Goal: Information Seeking & Learning: Learn about a topic

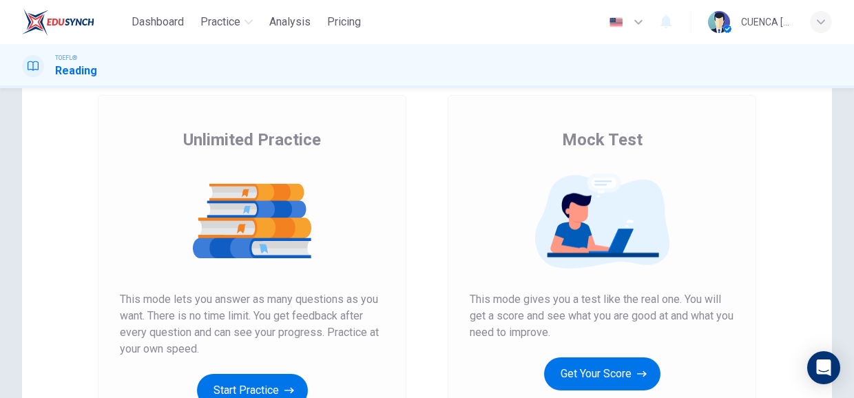
scroll to position [145, 0]
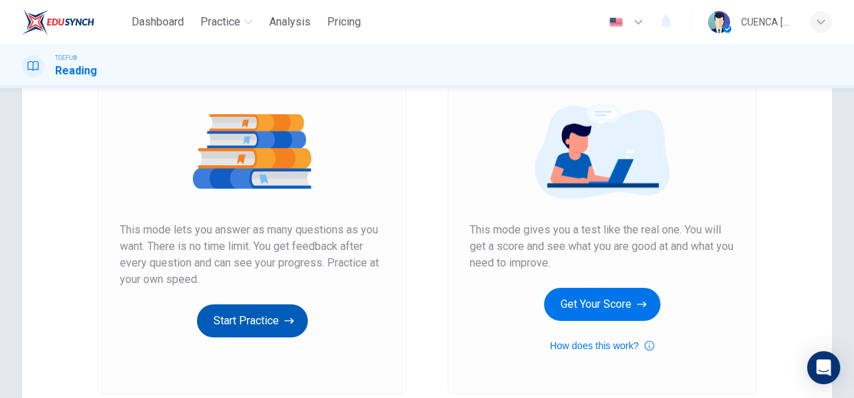
click at [286, 320] on icon "button" at bounding box center [289, 321] width 10 height 6
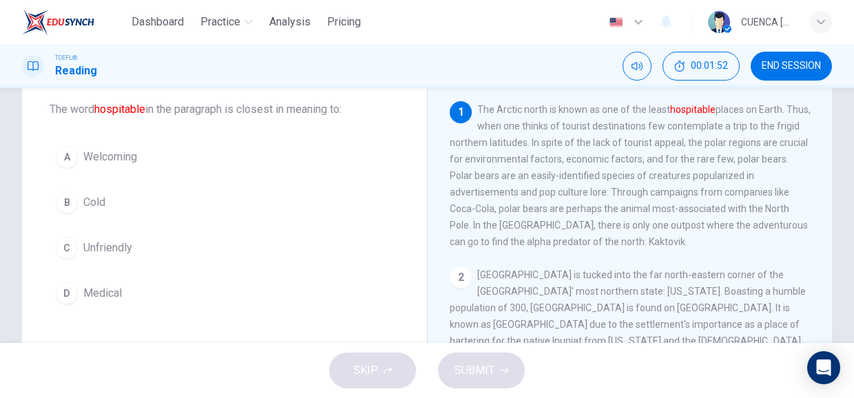
scroll to position [76, 0]
click at [149, 163] on button "A Welcoming" at bounding box center [225, 155] width 350 height 34
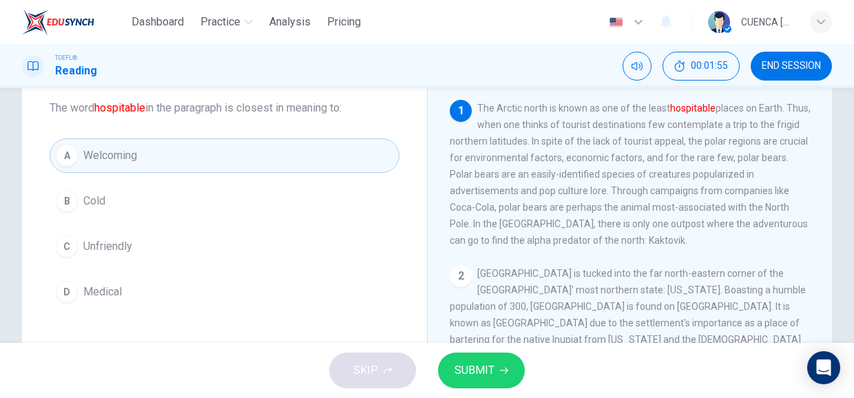
click at [503, 370] on icon "button" at bounding box center [504, 371] width 8 height 6
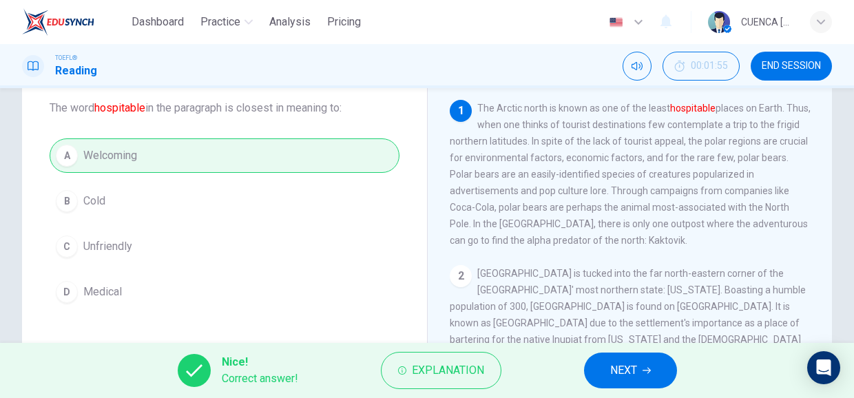
click at [622, 375] on span "NEXT" at bounding box center [623, 370] width 27 height 19
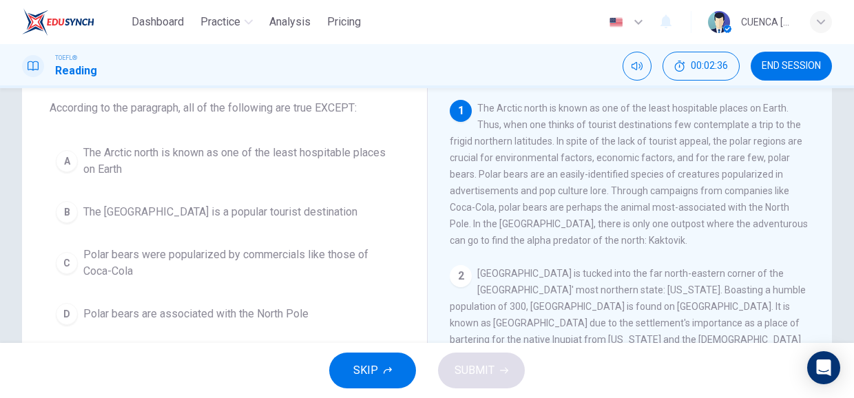
click at [245, 213] on span "The [GEOGRAPHIC_DATA] is a popular tourist destination" at bounding box center [220, 212] width 274 height 17
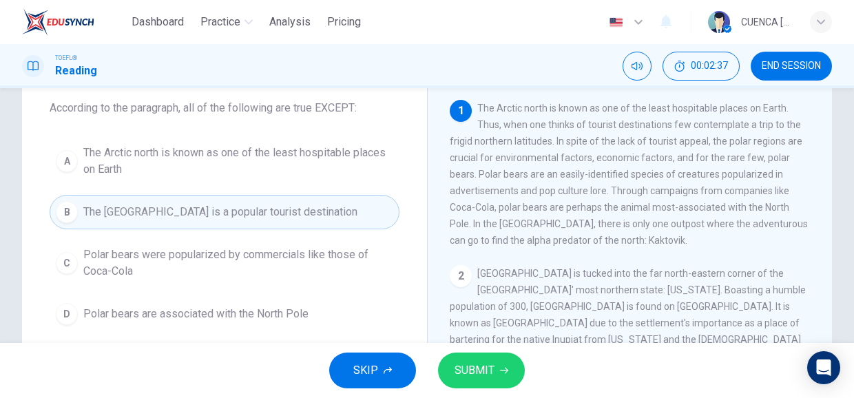
click at [488, 373] on span "SUBMIT" at bounding box center [474, 370] width 40 height 19
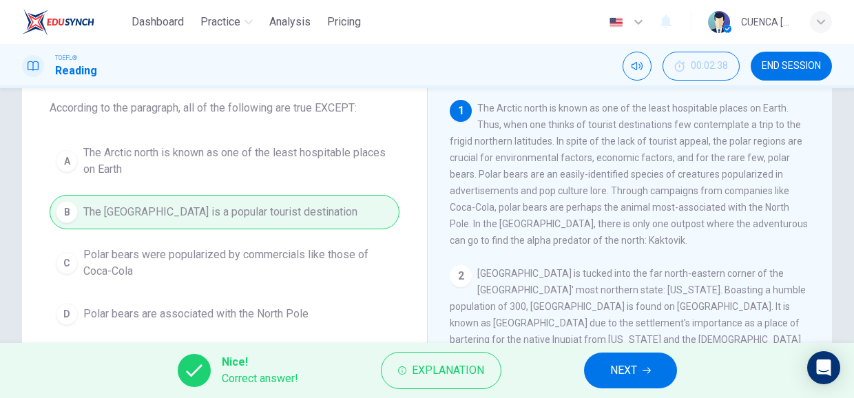
click at [647, 370] on icon "button" at bounding box center [646, 371] width 8 height 6
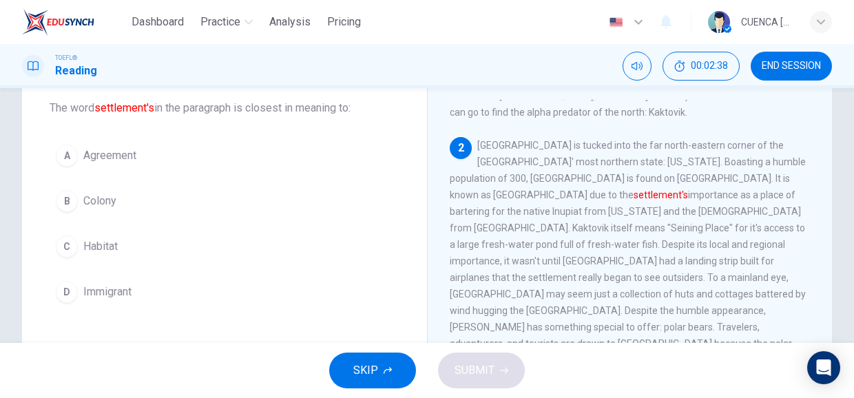
scroll to position [132, 0]
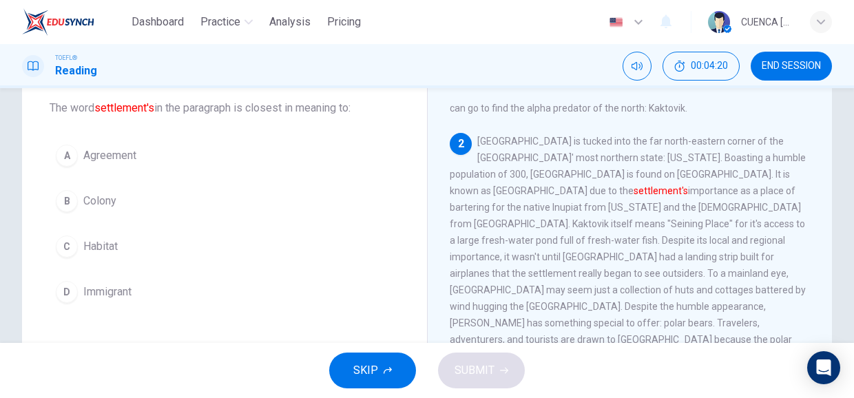
click at [106, 251] on span "Habitat" at bounding box center [100, 246] width 34 height 17
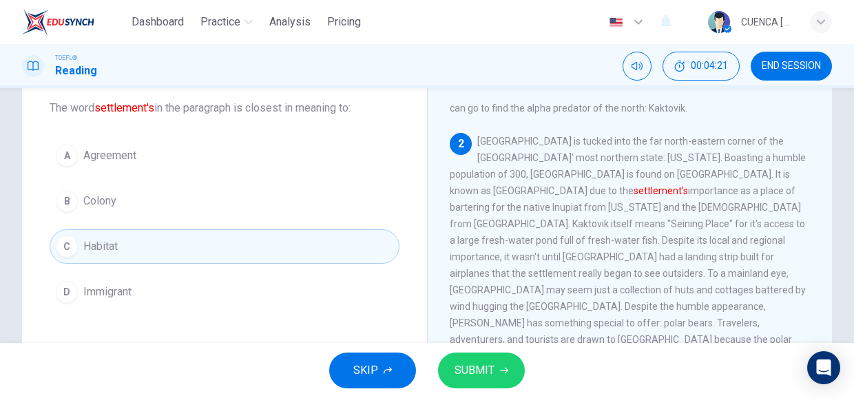
click at [501, 370] on icon "button" at bounding box center [504, 371] width 8 height 6
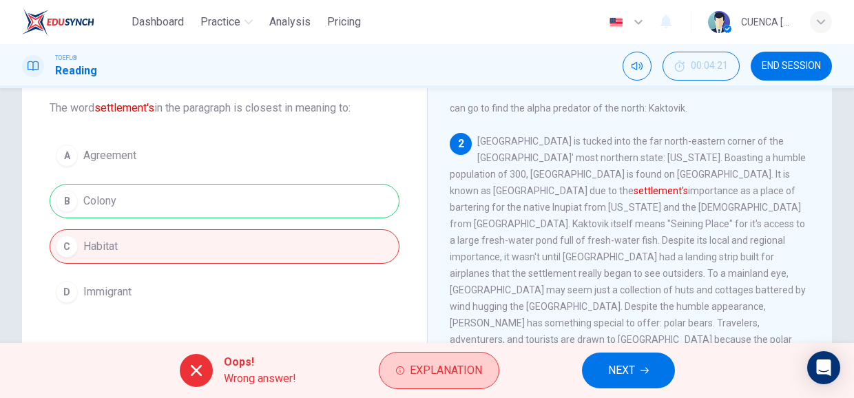
click at [441, 373] on span "Explanation" at bounding box center [446, 370] width 72 height 19
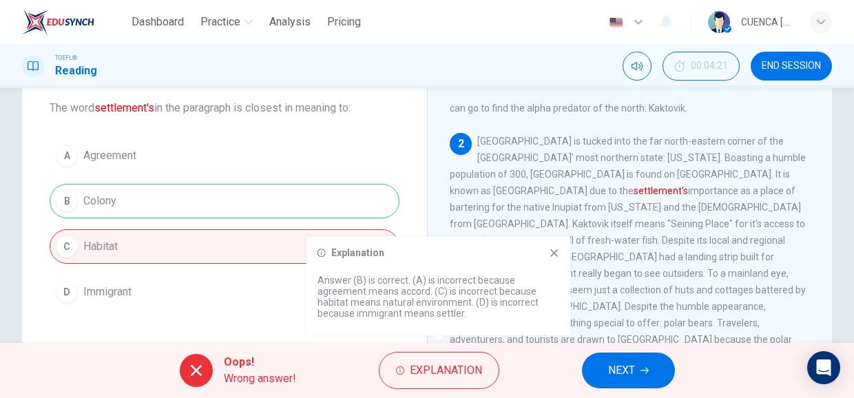
click at [556, 255] on icon at bounding box center [554, 252] width 11 height 11
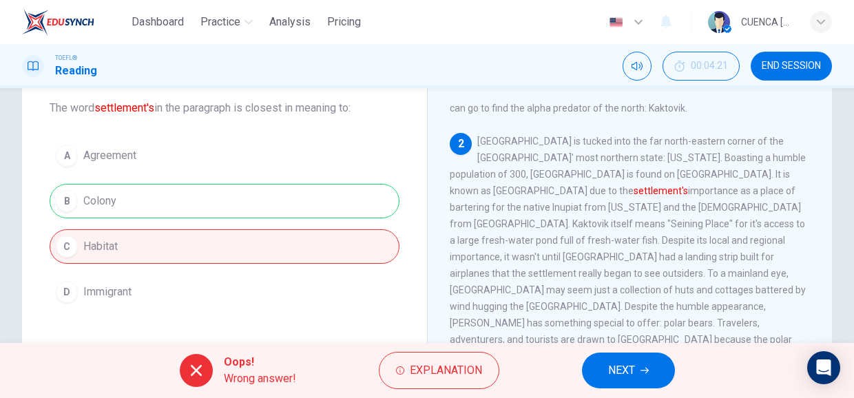
click at [634, 373] on span "NEXT" at bounding box center [621, 370] width 27 height 19
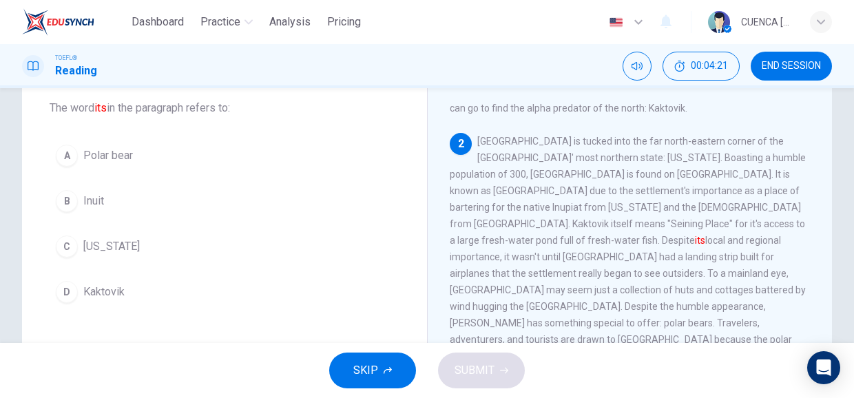
scroll to position [169, 0]
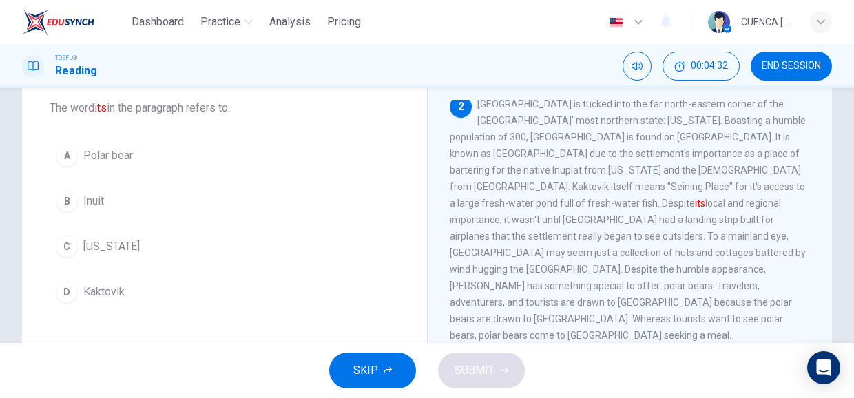
click at [136, 289] on button "D Kaktovik" at bounding box center [225, 292] width 350 height 34
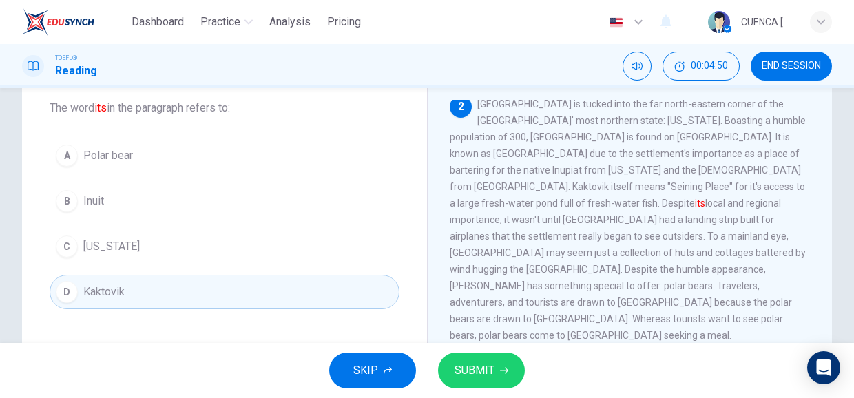
click at [503, 370] on icon "button" at bounding box center [504, 371] width 8 height 6
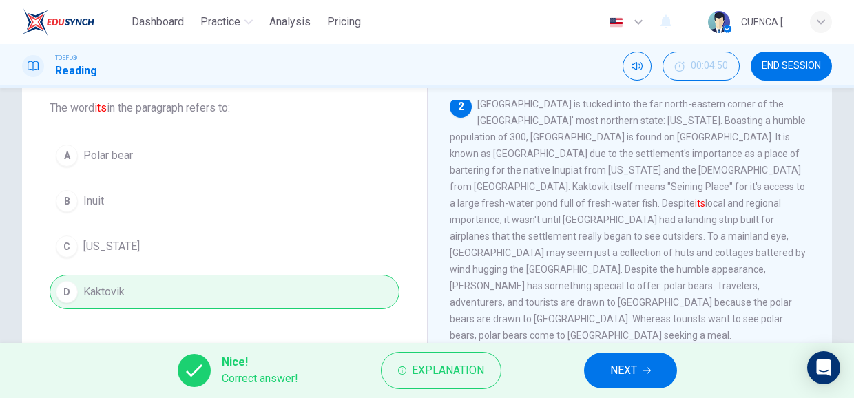
click at [647, 370] on icon "button" at bounding box center [646, 371] width 8 height 6
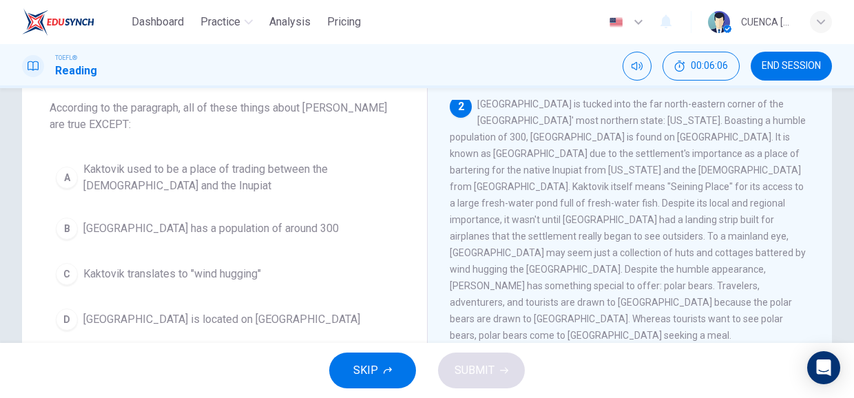
click at [255, 270] on span "Kaktovik translates to "wind hugging"" at bounding box center [172, 274] width 178 height 17
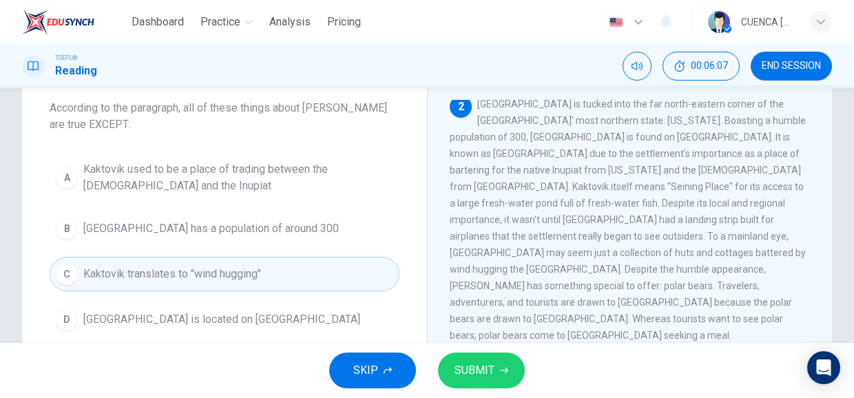
click at [503, 370] on icon "button" at bounding box center [504, 371] width 8 height 6
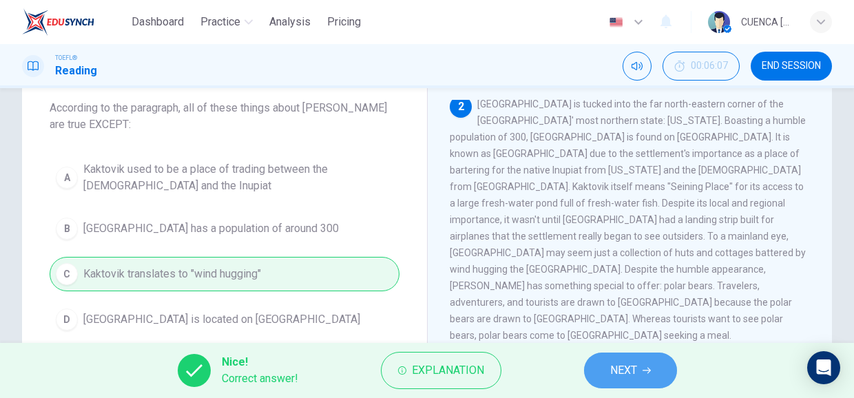
click at [625, 369] on span "NEXT" at bounding box center [623, 370] width 27 height 19
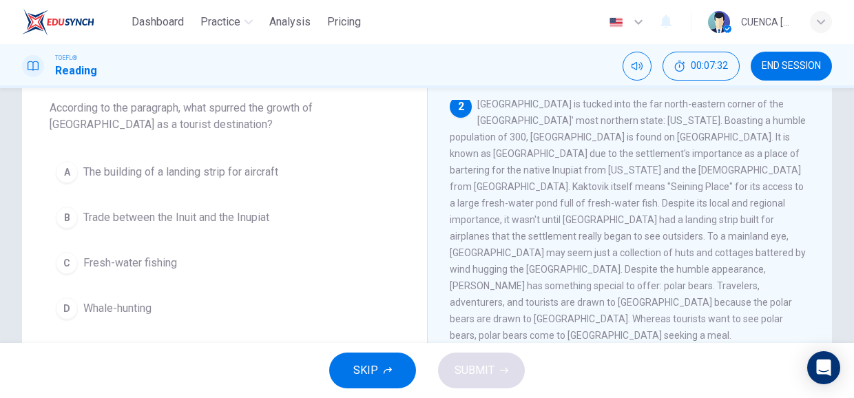
click at [262, 175] on span "The building of a landing strip for aircraft" at bounding box center [180, 172] width 195 height 17
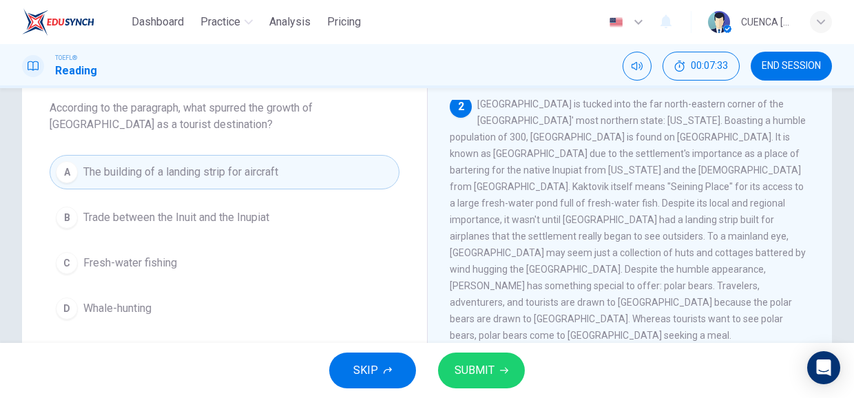
click at [502, 370] on icon "button" at bounding box center [504, 371] width 8 height 6
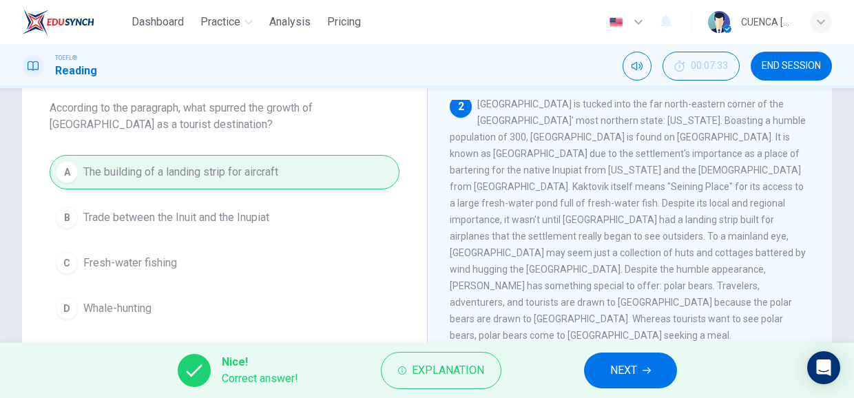
click at [627, 373] on span "NEXT" at bounding box center [623, 370] width 27 height 19
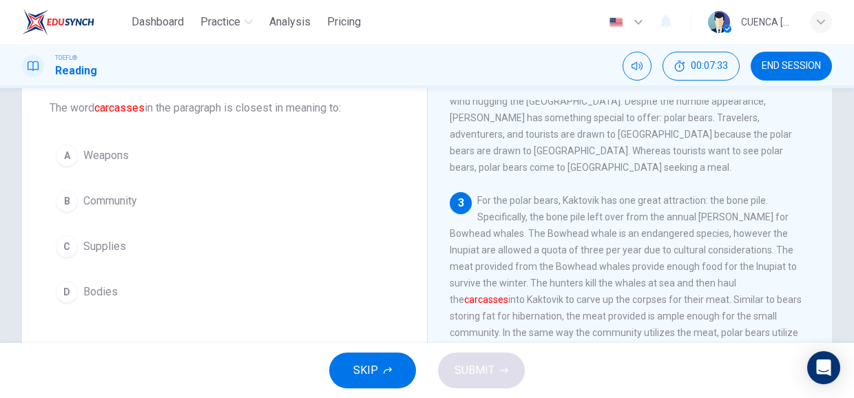
scroll to position [353, 0]
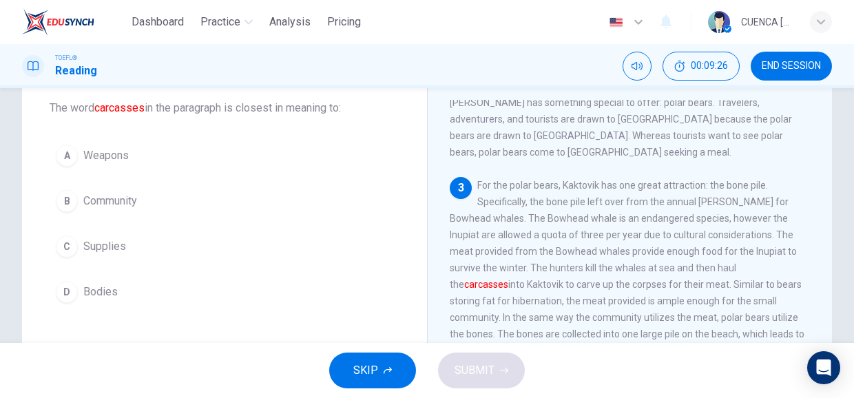
click at [127, 159] on span "Weapons" at bounding box center [105, 155] width 45 height 17
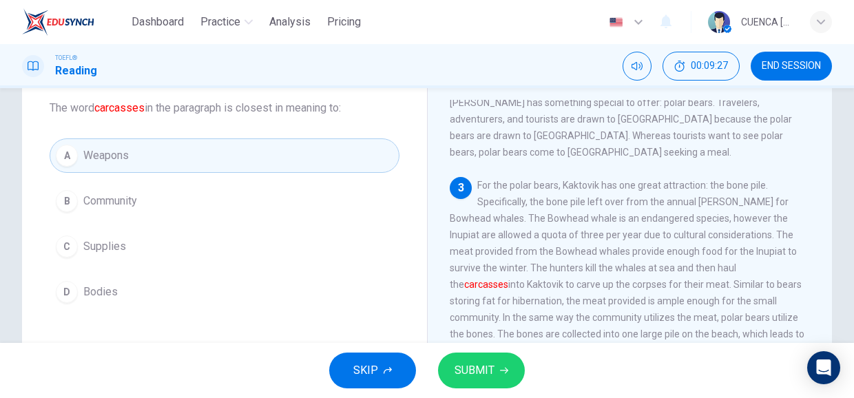
click at [475, 370] on span "SUBMIT" at bounding box center [474, 370] width 40 height 19
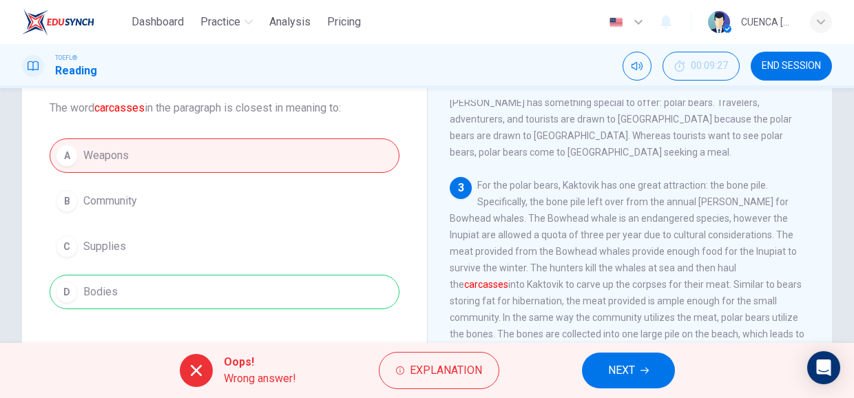
click at [617, 364] on span "NEXT" at bounding box center [621, 370] width 27 height 19
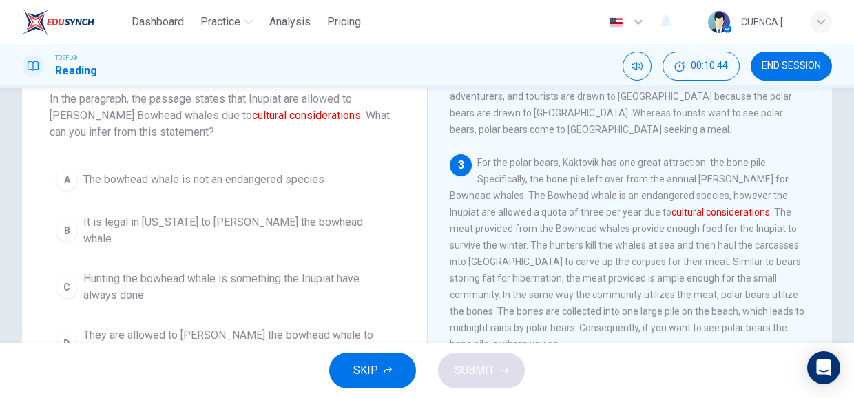
scroll to position [87, 0]
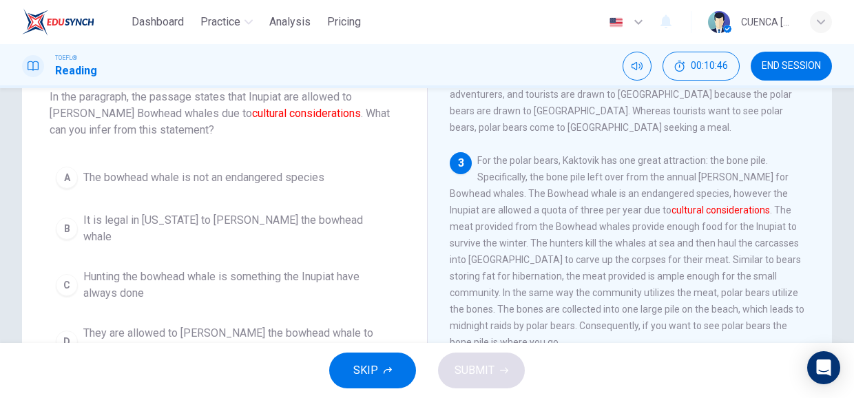
click at [344, 284] on span "Hunting the bowhead whale is something the Inupiat have always done" at bounding box center [238, 285] width 310 height 33
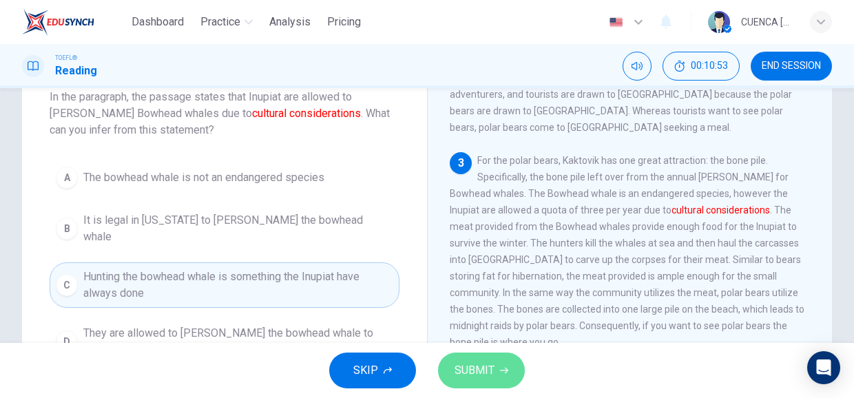
click at [482, 373] on span "SUBMIT" at bounding box center [474, 370] width 40 height 19
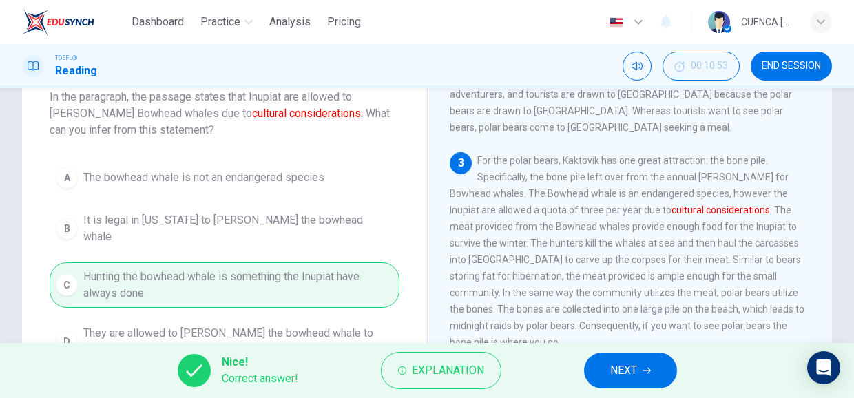
click at [628, 375] on span "NEXT" at bounding box center [623, 370] width 27 height 19
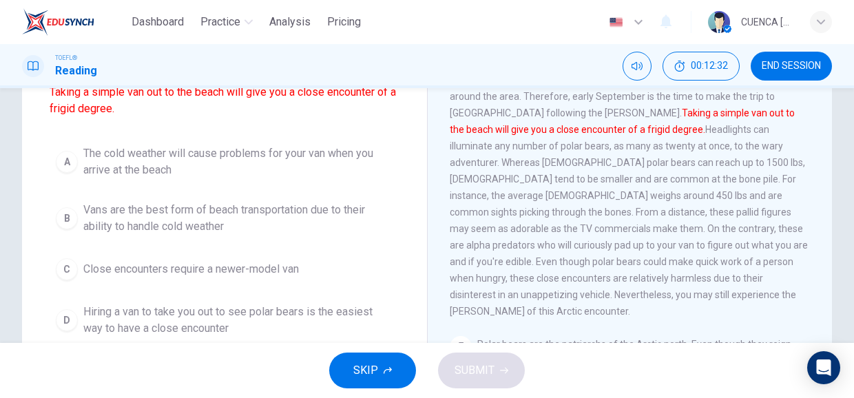
scroll to position [141, 0]
click at [386, 315] on span "Hiring a van to take you out to see polar bears is the easiest way to have a cl…" at bounding box center [238, 320] width 310 height 33
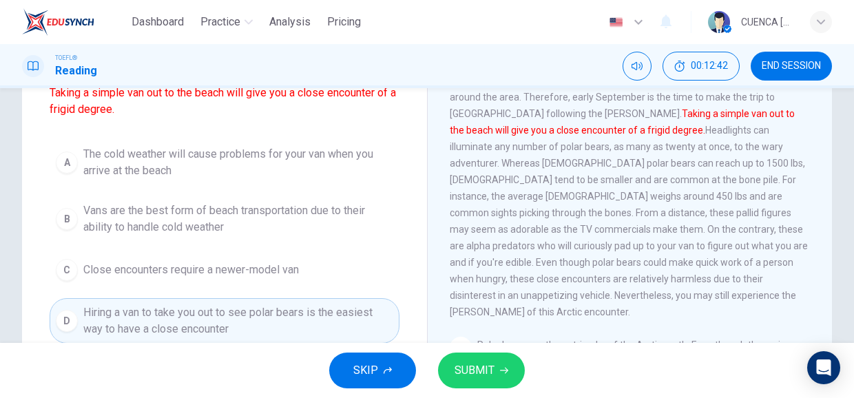
click at [481, 368] on span "SUBMIT" at bounding box center [474, 370] width 40 height 19
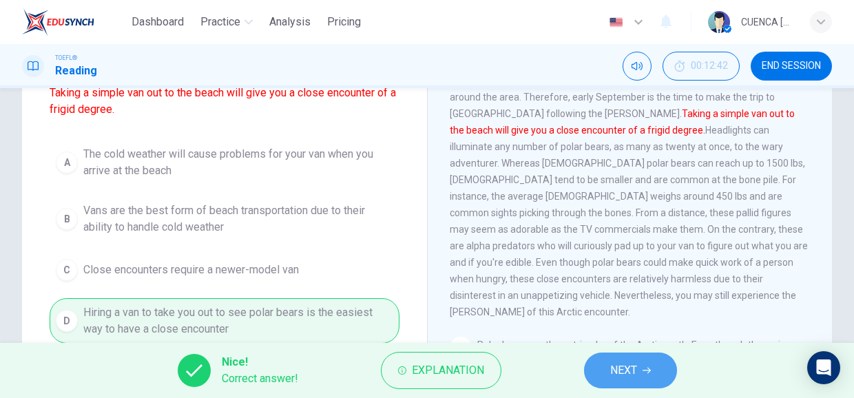
click at [623, 368] on span "NEXT" at bounding box center [623, 370] width 27 height 19
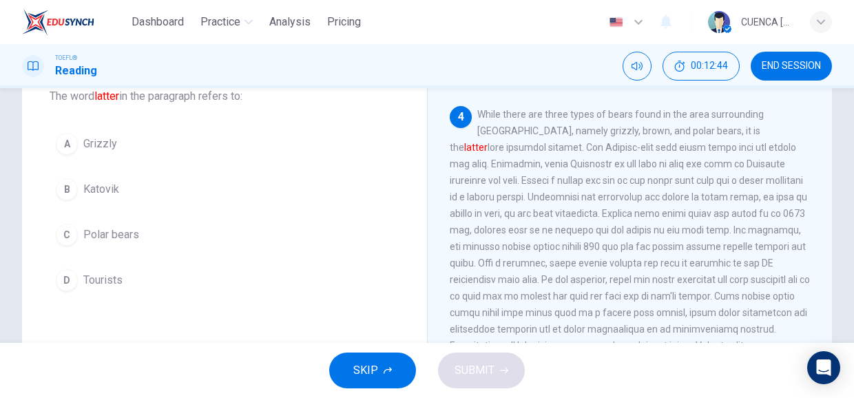
scroll to position [88, 0]
click at [134, 233] on span "Polar bears" at bounding box center [111, 235] width 56 height 17
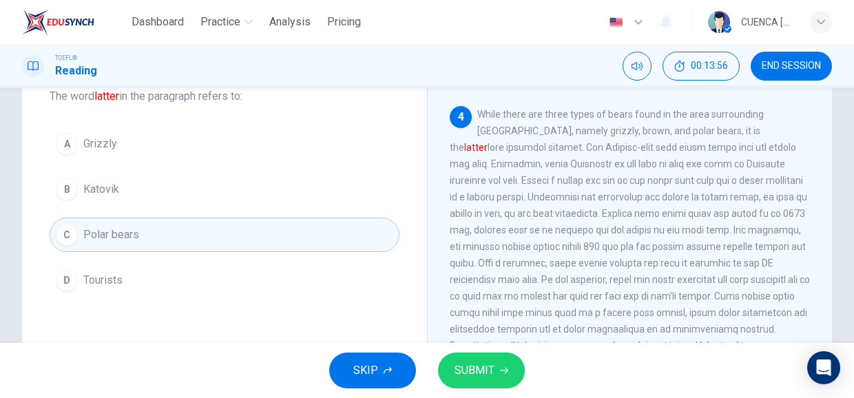
click at [481, 374] on span "SUBMIT" at bounding box center [474, 370] width 40 height 19
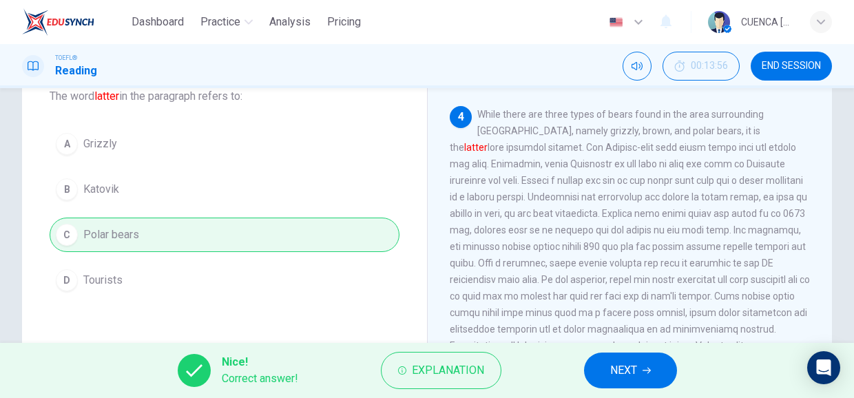
click at [627, 372] on span "NEXT" at bounding box center [623, 370] width 27 height 19
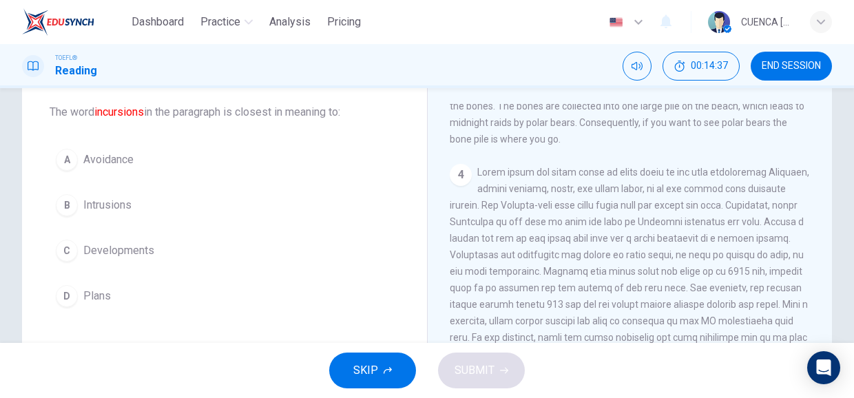
scroll to position [74, 0]
click at [275, 244] on button "C Developments" at bounding box center [225, 248] width 350 height 34
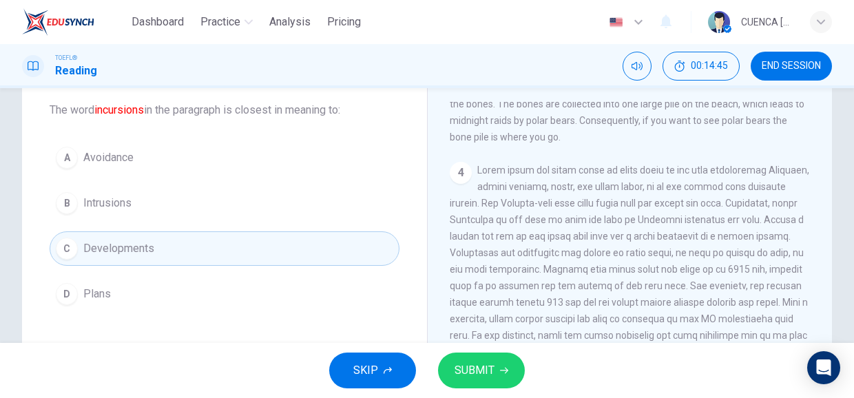
click at [504, 368] on icon "button" at bounding box center [504, 370] width 8 height 8
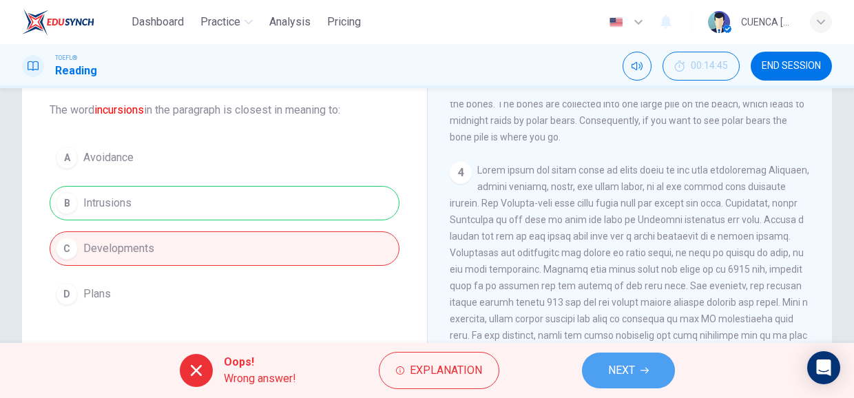
click at [644, 370] on icon "button" at bounding box center [644, 371] width 8 height 6
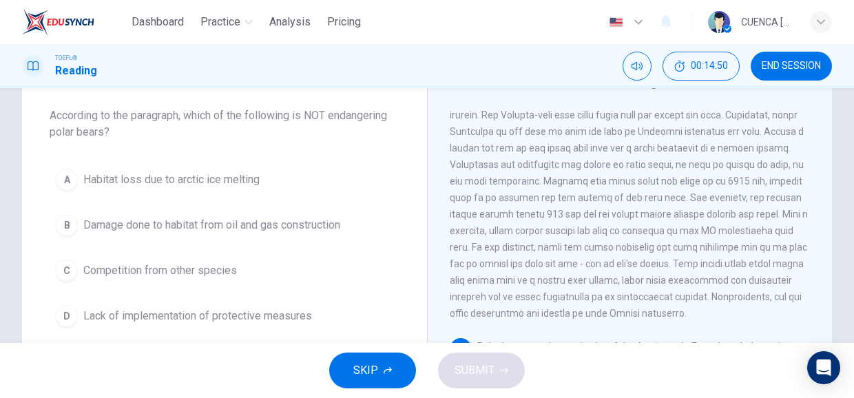
scroll to position [68, 0]
click at [302, 273] on button "C Competition from other species" at bounding box center [225, 271] width 350 height 34
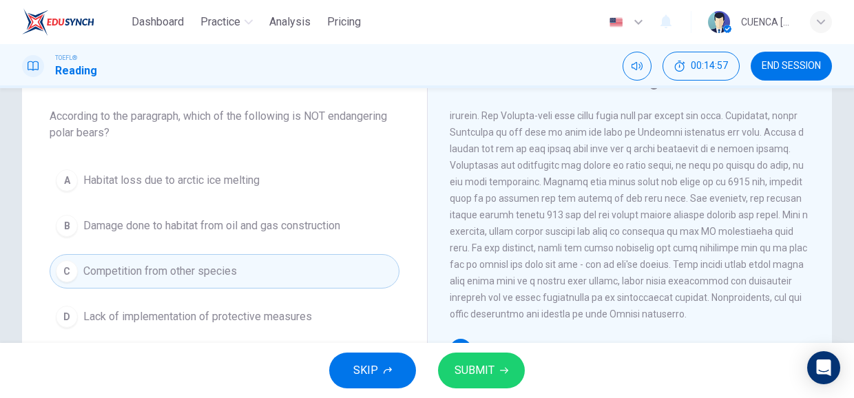
click at [485, 365] on span "SUBMIT" at bounding box center [474, 370] width 40 height 19
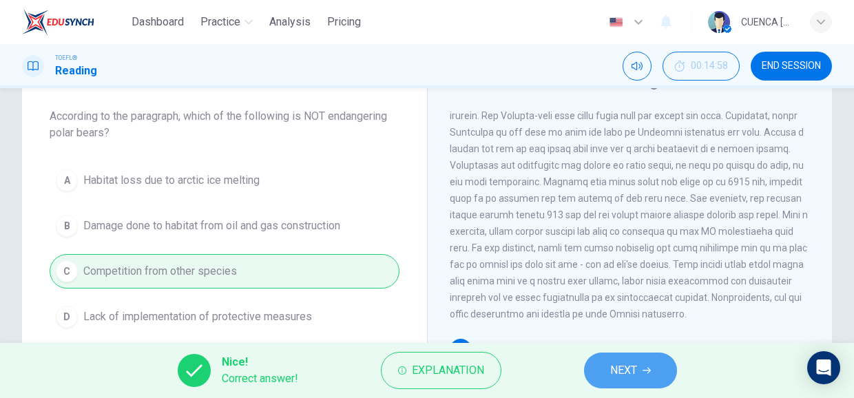
click at [611, 370] on span "NEXT" at bounding box center [623, 370] width 27 height 19
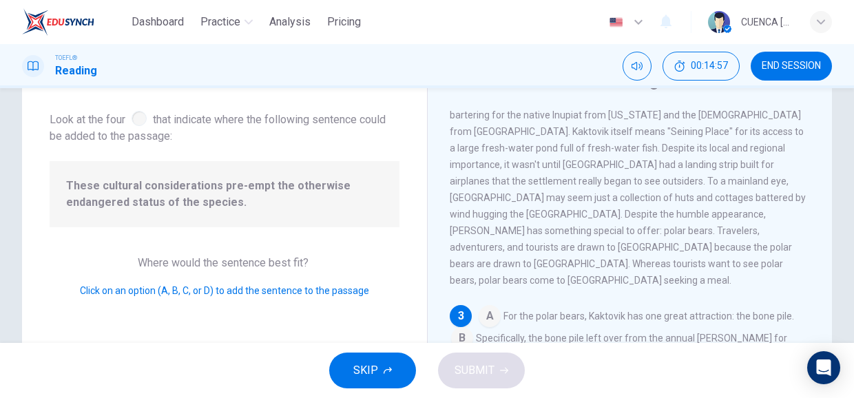
scroll to position [270, 0]
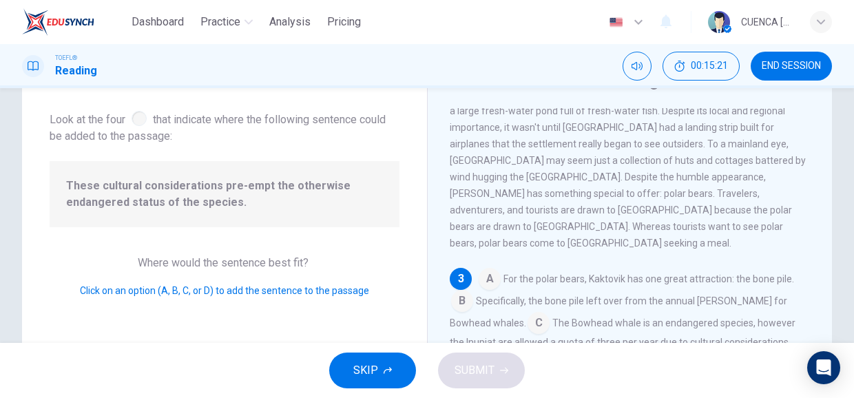
click at [473, 352] on input at bounding box center [462, 363] width 22 height 22
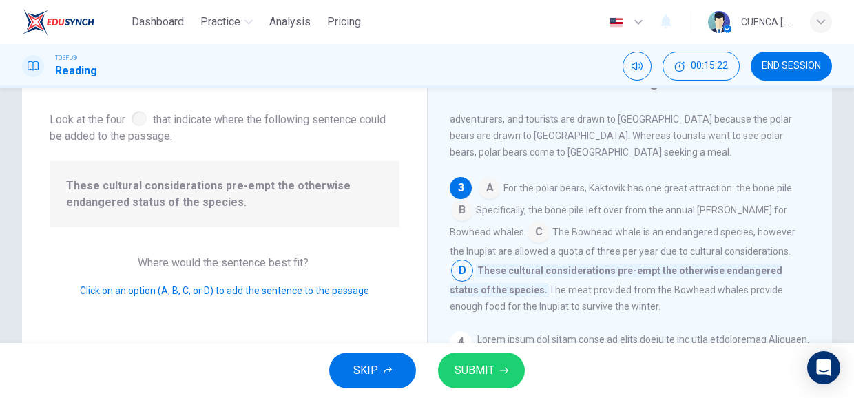
scroll to position [371, 0]
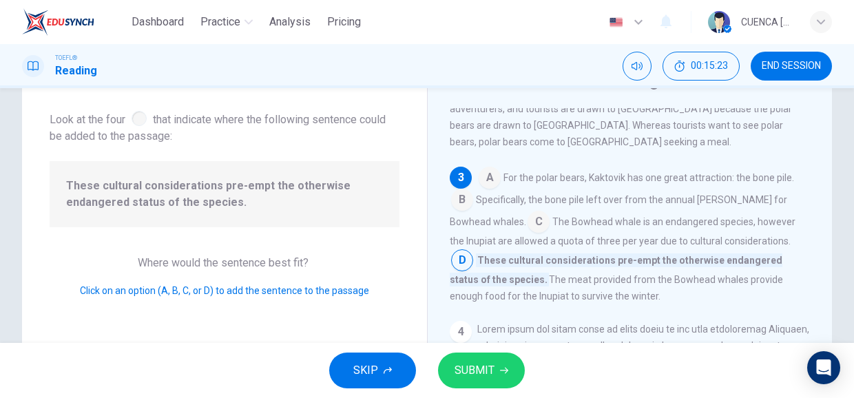
click at [486, 368] on span "SUBMIT" at bounding box center [474, 370] width 40 height 19
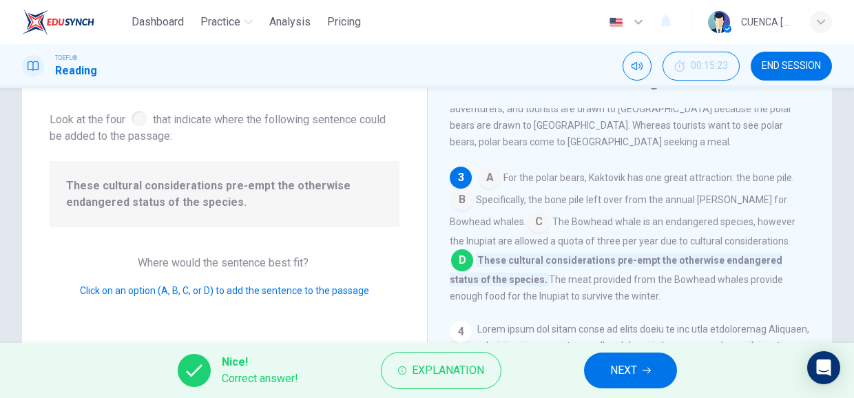
click at [627, 375] on span "NEXT" at bounding box center [623, 370] width 27 height 19
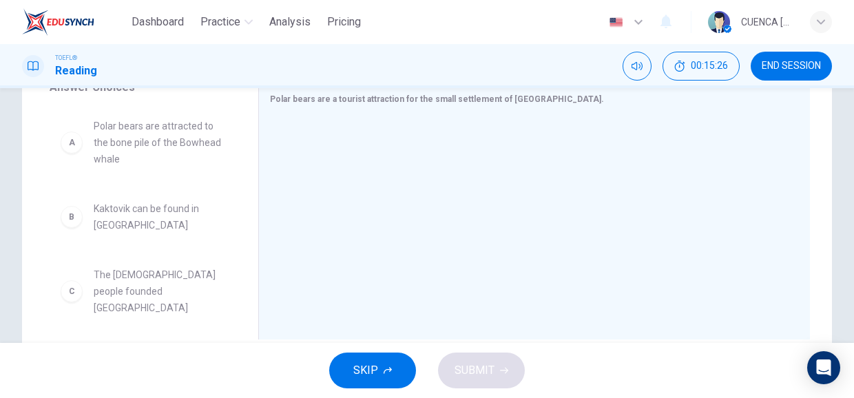
scroll to position [246, 0]
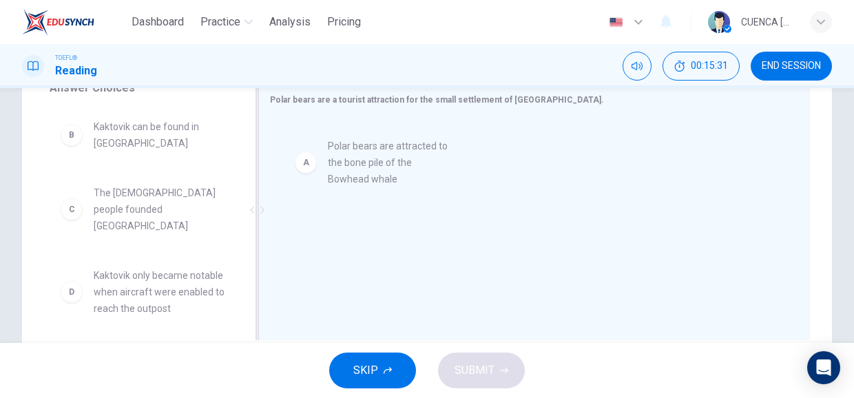
drag, startPoint x: 143, startPoint y: 148, endPoint x: 385, endPoint y: 167, distance: 242.4
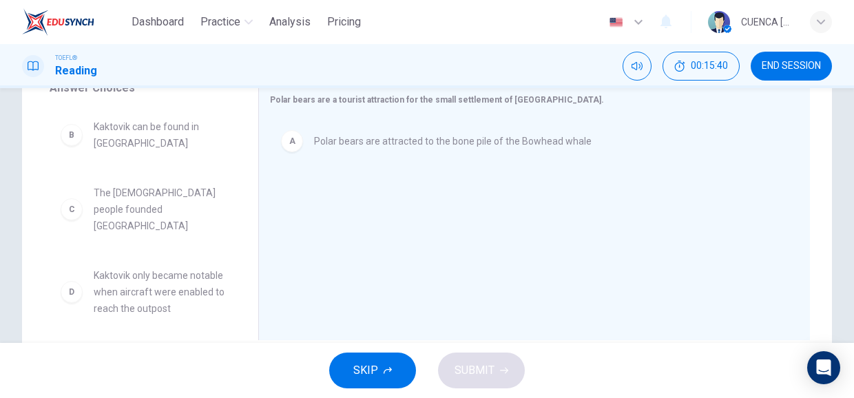
drag, startPoint x: 236, startPoint y: 158, endPoint x: 242, endPoint y: 174, distance: 17.4
click at [242, 174] on div "B Kaktovik can be found in [GEOGRAPHIC_DATA] C The [DEMOGRAPHIC_DATA] people fo…" at bounding box center [149, 213] width 198 height 212
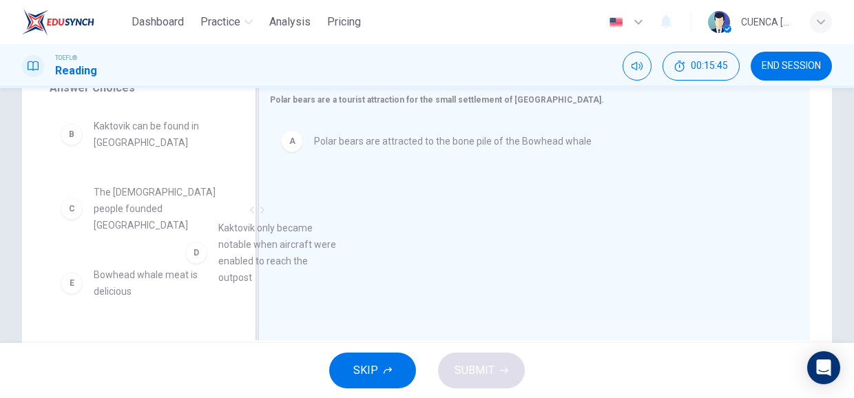
drag, startPoint x: 169, startPoint y: 266, endPoint x: 366, endPoint y: 222, distance: 201.1
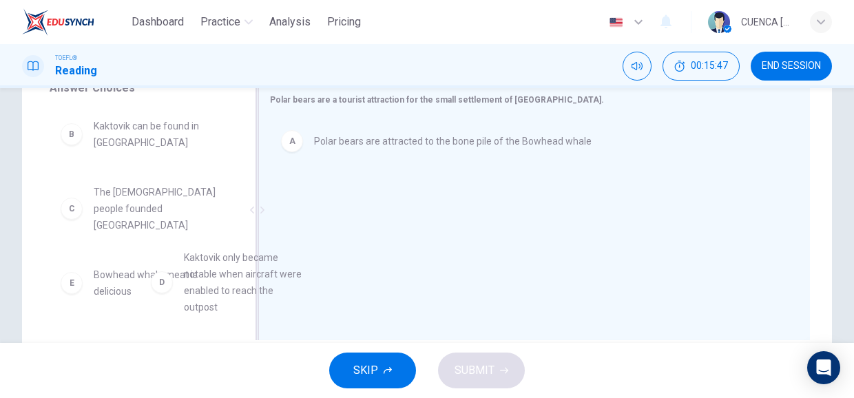
scroll to position [3, 0]
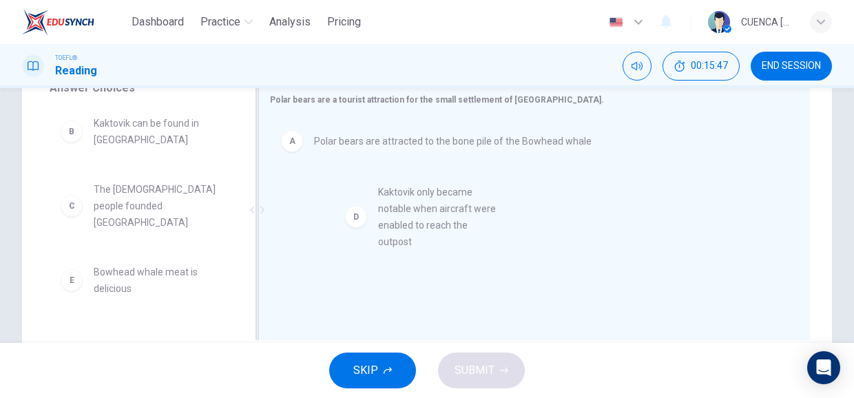
drag, startPoint x: 165, startPoint y: 271, endPoint x: 453, endPoint y: 206, distance: 295.2
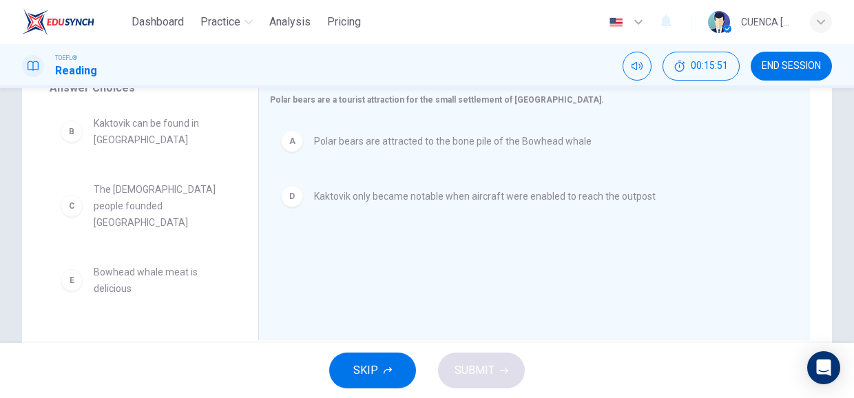
click at [237, 206] on div "B Kaktovik can be found in [GEOGRAPHIC_DATA] C The [DEMOGRAPHIC_DATA] people fo…" at bounding box center [149, 213] width 198 height 212
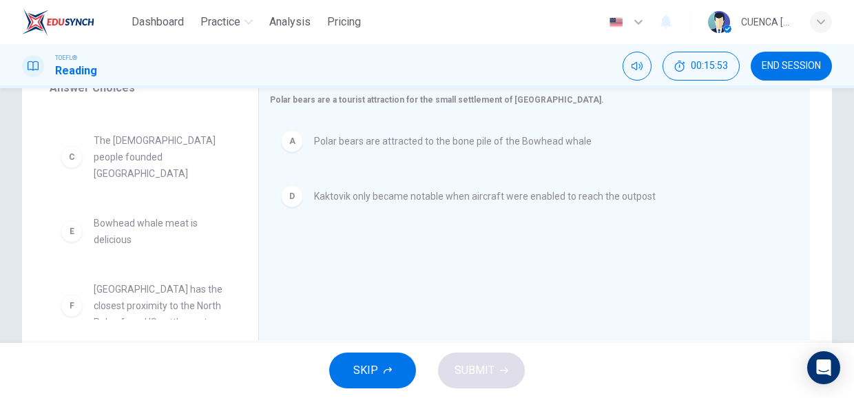
scroll to position [58, 0]
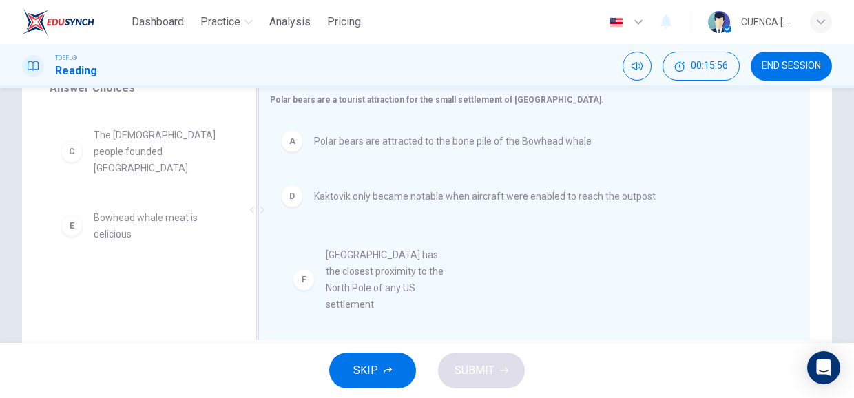
drag, startPoint x: 163, startPoint y: 292, endPoint x: 397, endPoint y: 280, distance: 233.8
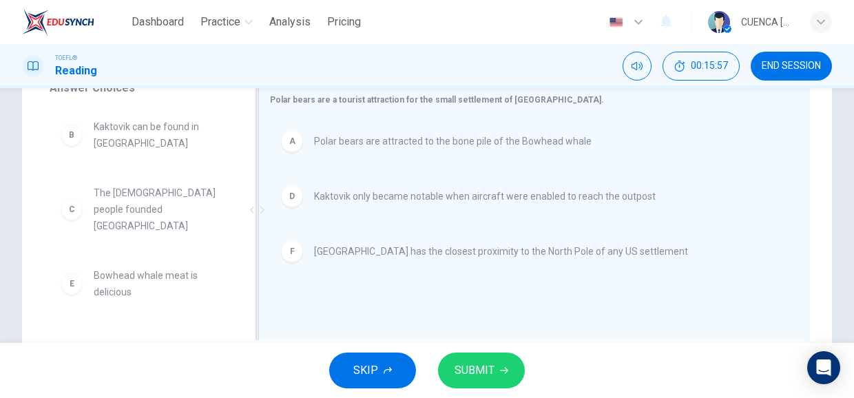
scroll to position [0, 0]
click at [488, 365] on span "SUBMIT" at bounding box center [474, 370] width 40 height 19
